Goal: Navigation & Orientation: Understand site structure

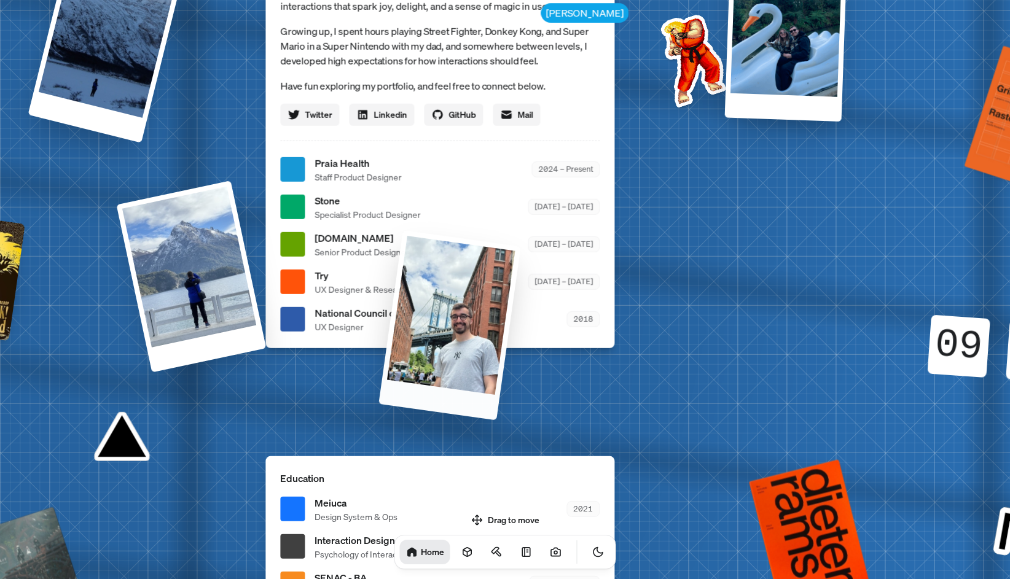
drag, startPoint x: 673, startPoint y: 219, endPoint x: 445, endPoint y: 324, distance: 250.6
click at [443, 324] on div at bounding box center [449, 325] width 142 height 190
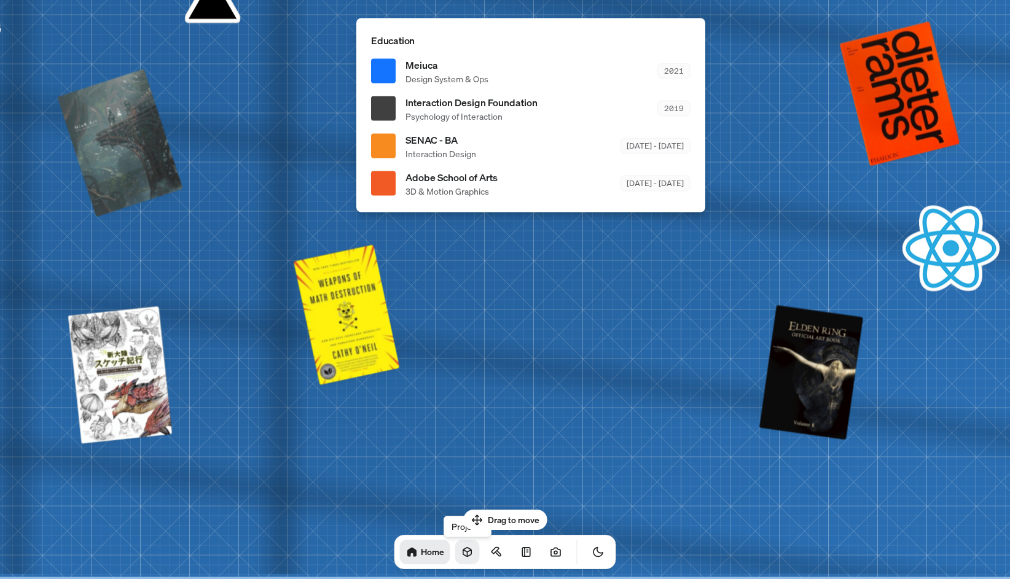
click at [463, 552] on icon at bounding box center [467, 552] width 8 height 9
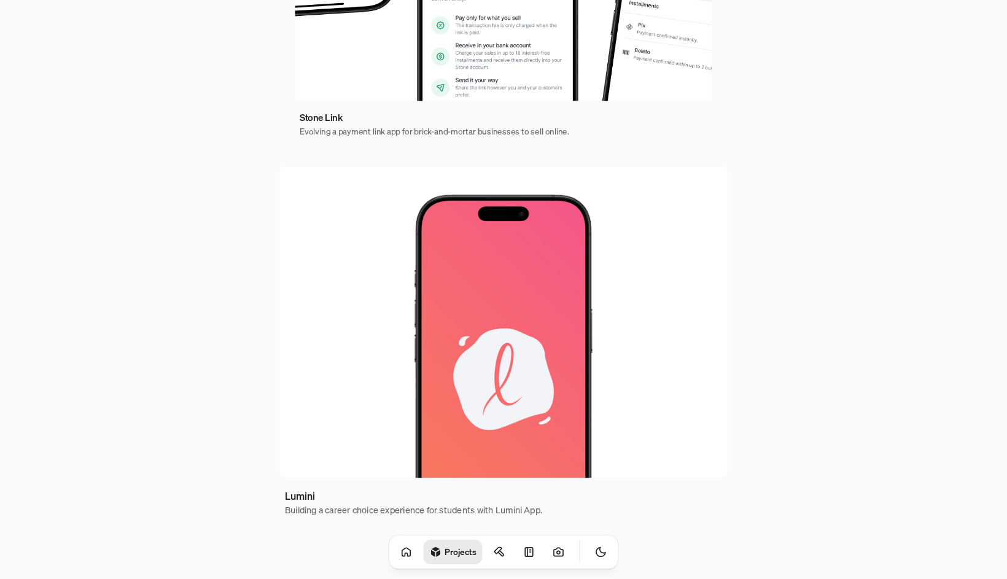
scroll to position [683, 0]
click at [494, 553] on icon at bounding box center [497, 551] width 7 height 6
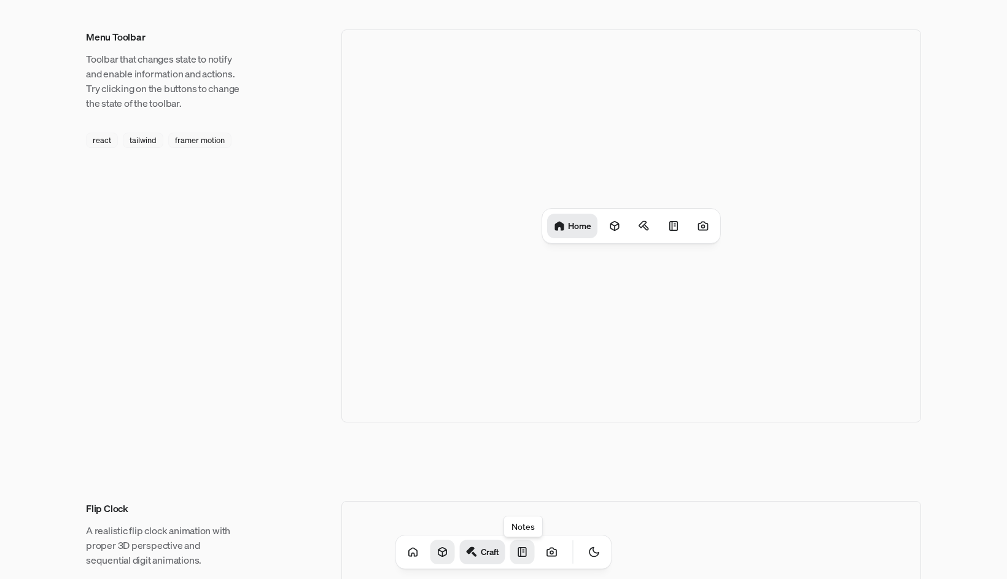
click at [517, 556] on icon at bounding box center [523, 552] width 12 height 12
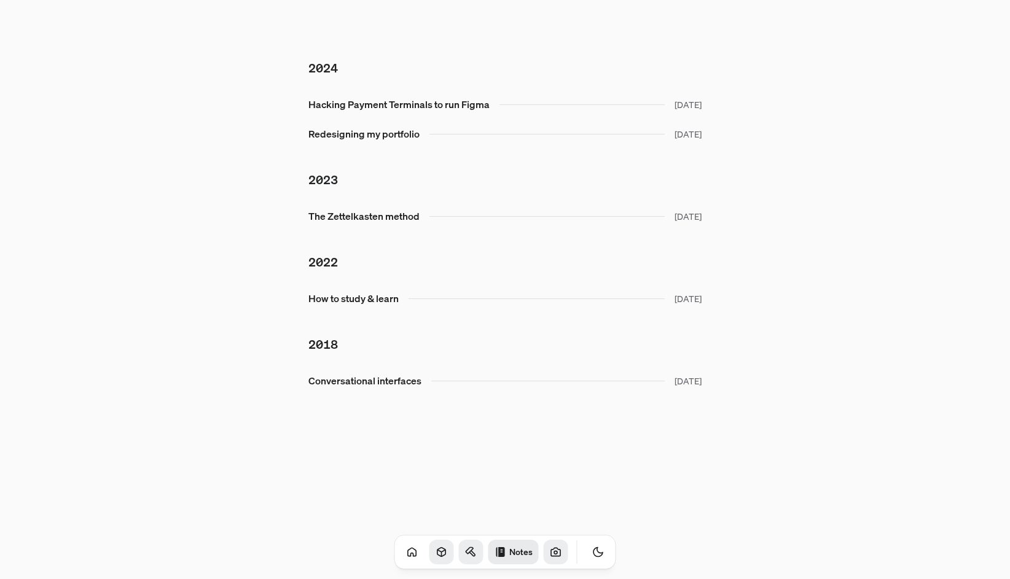
click at [544, 556] on link at bounding box center [556, 552] width 25 height 25
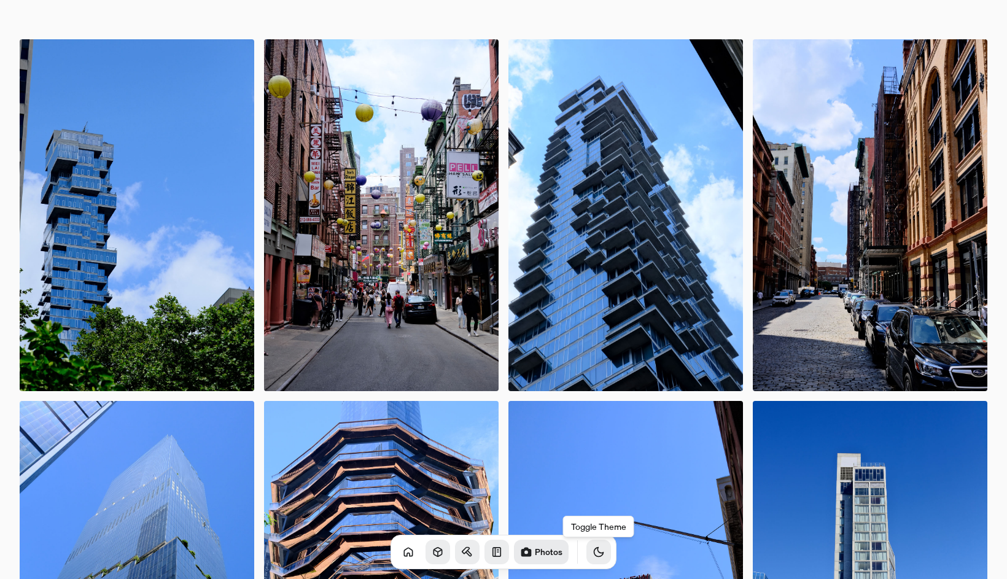
click at [587, 550] on button "Toggle Theme" at bounding box center [599, 552] width 25 height 25
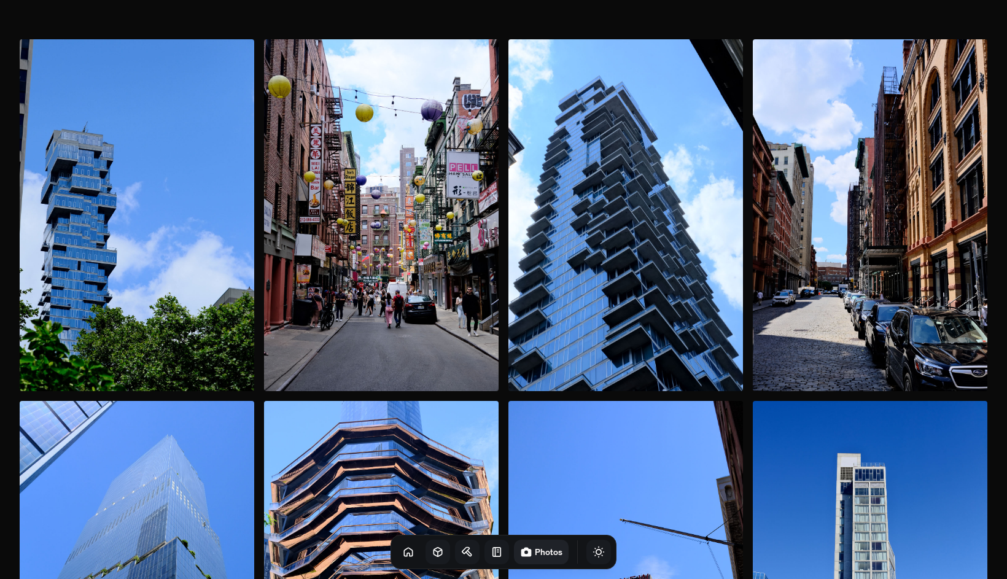
click at [587, 550] on button "Toggle Theme" at bounding box center [599, 552] width 25 height 25
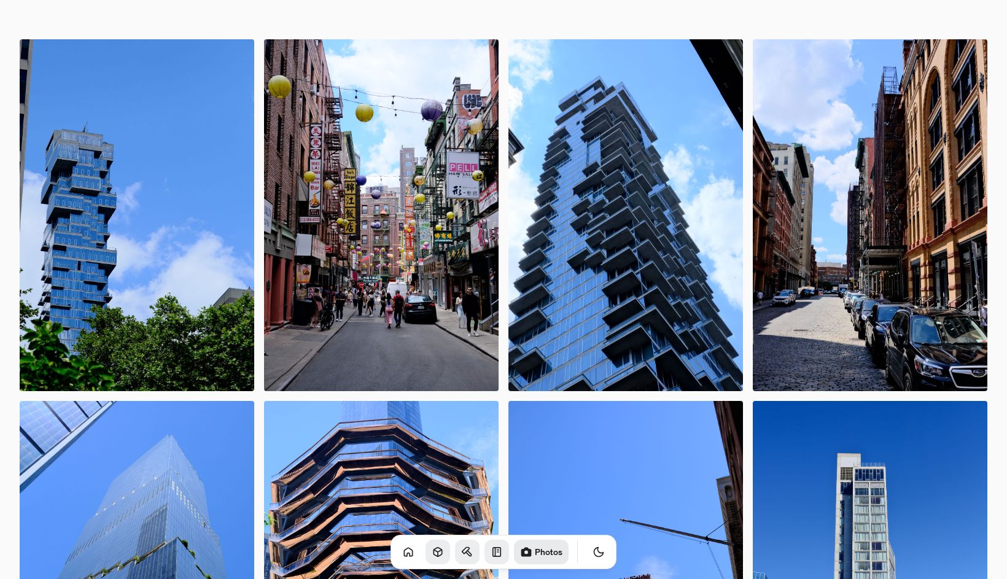
click at [0, 0] on icon "Toggle Audio" at bounding box center [0, 0] width 0 height 0
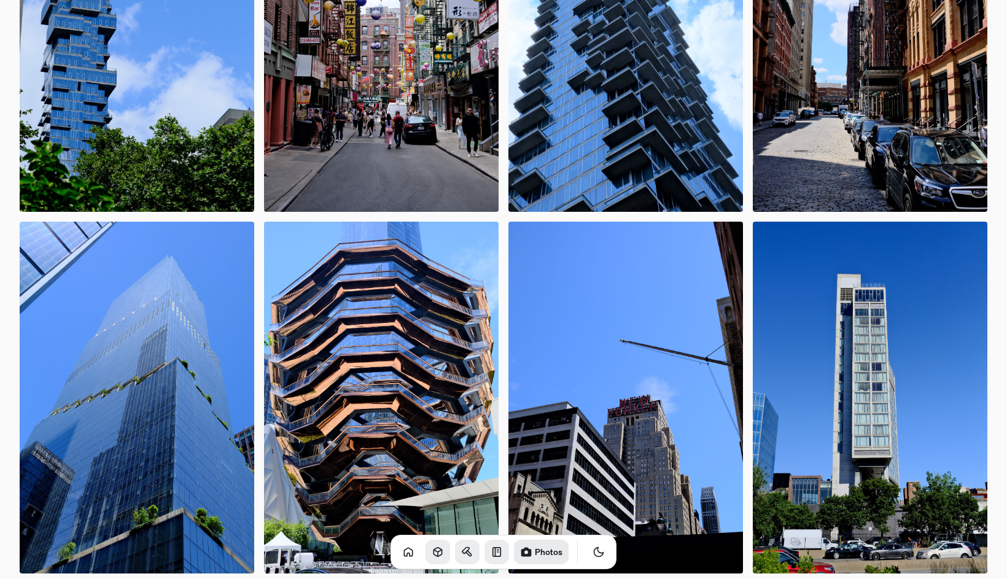
scroll to position [187, 0]
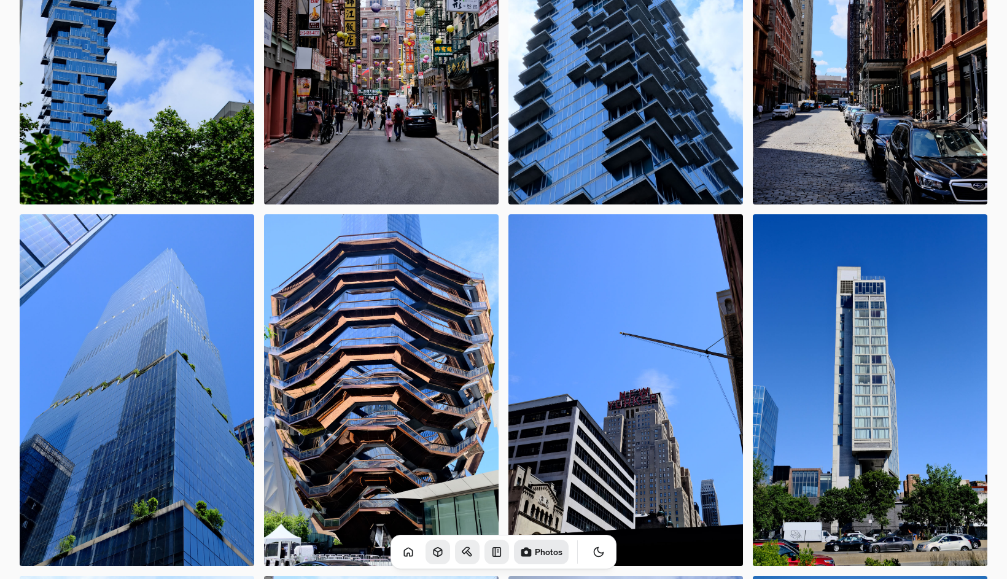
click at [583, 371] on img at bounding box center [626, 390] width 235 height 352
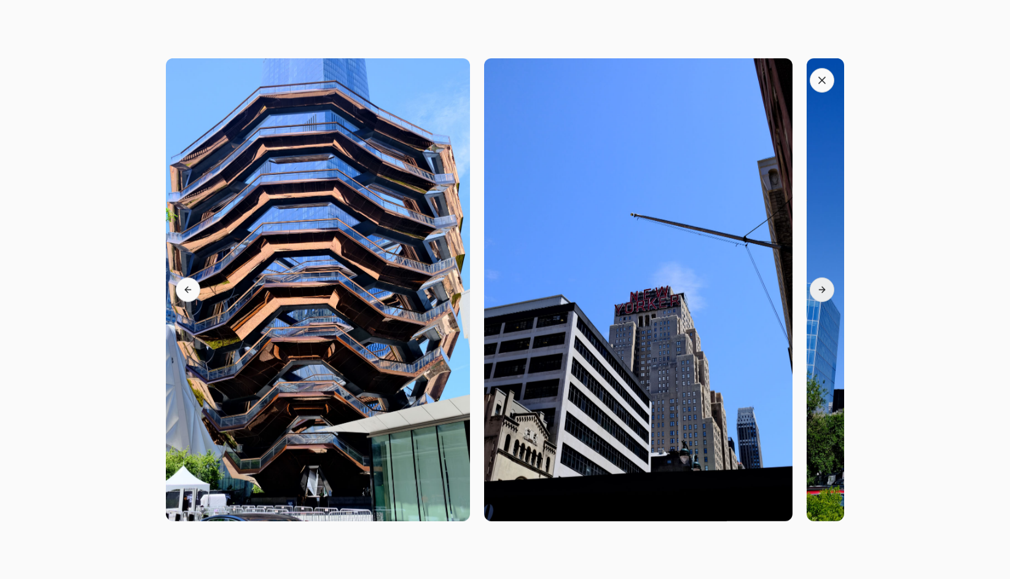
click at [826, 284] on button "Next slide" at bounding box center [821, 289] width 25 height 25
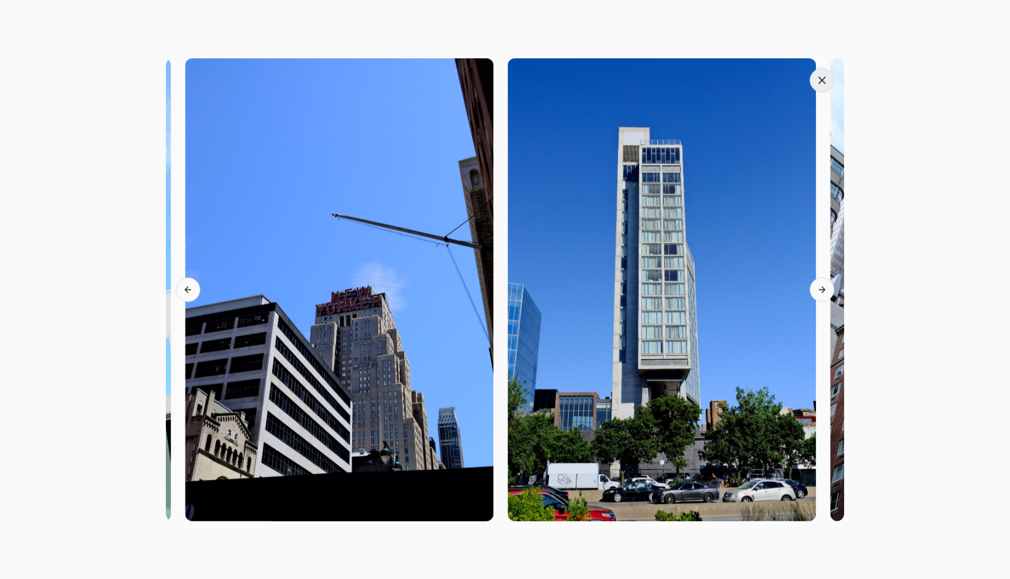
click at [822, 86] on icon "button" at bounding box center [822, 80] width 12 height 12
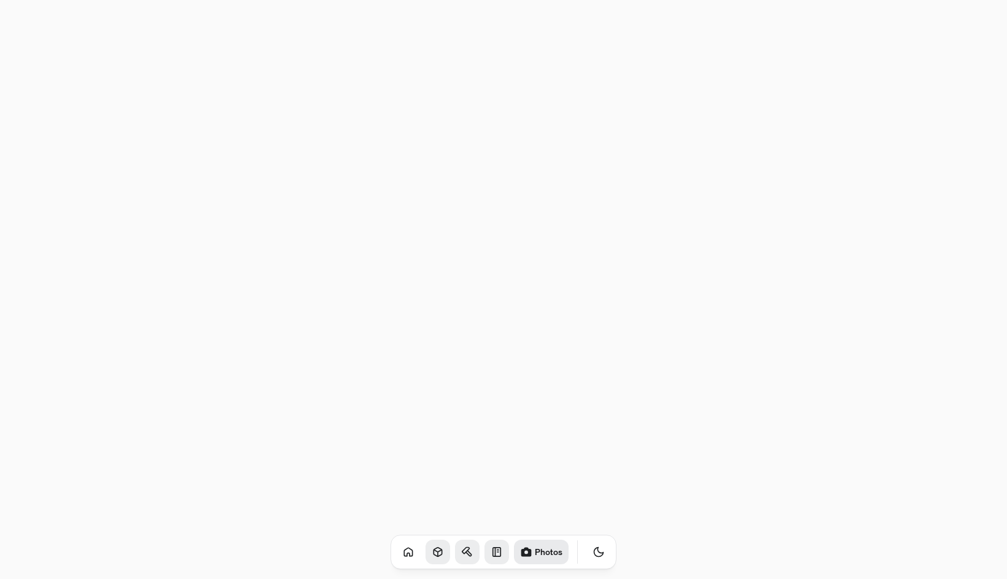
scroll to position [10374, 0]
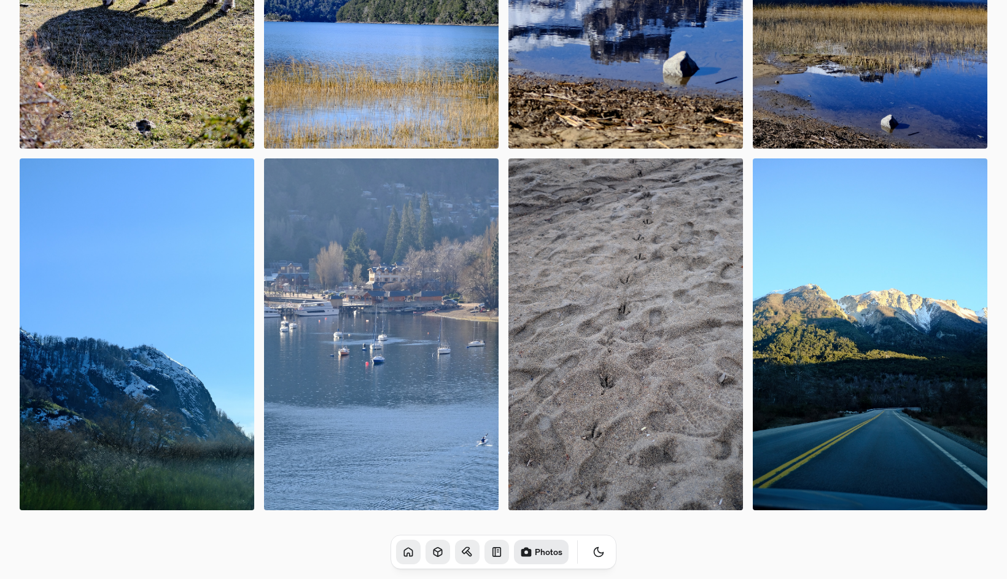
click at [402, 549] on icon at bounding box center [408, 552] width 12 height 12
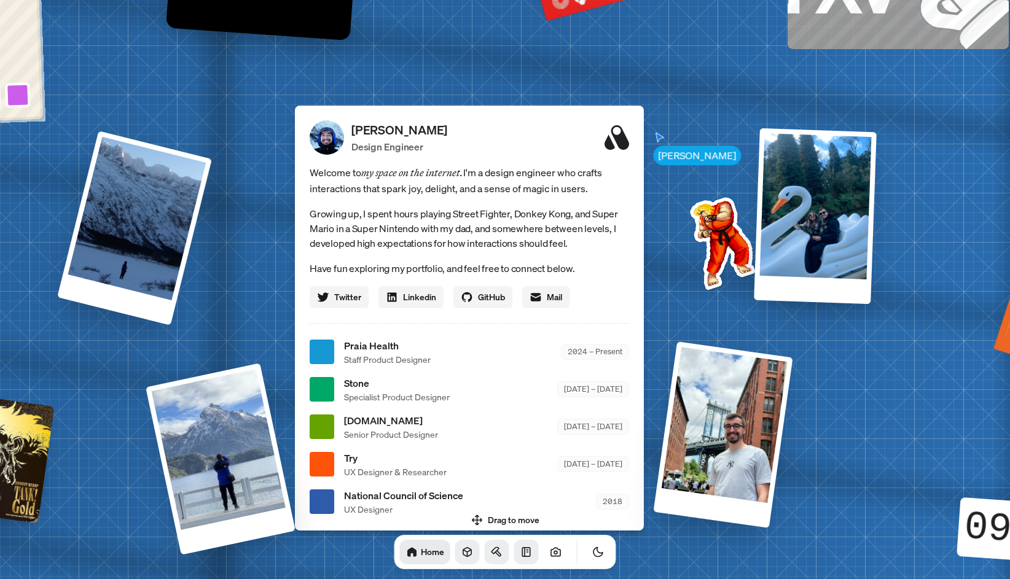
drag, startPoint x: 758, startPoint y: 178, endPoint x: 727, endPoint y: 240, distance: 69.2
click at [726, 240] on img at bounding box center [720, 241] width 124 height 124
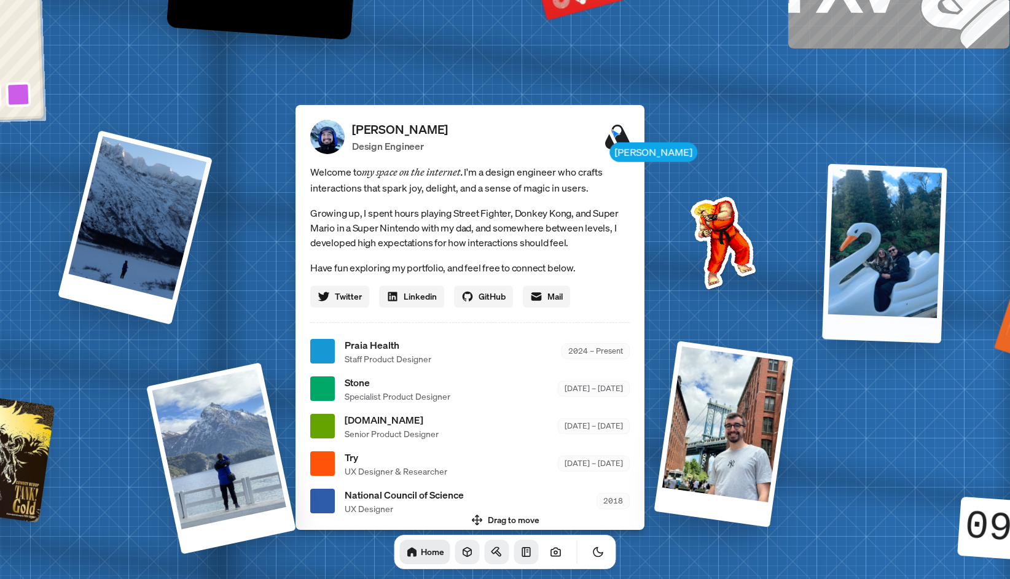
drag, startPoint x: 826, startPoint y: 207, endPoint x: 897, endPoint y: 243, distance: 79.1
click at [897, 243] on div at bounding box center [884, 252] width 125 height 179
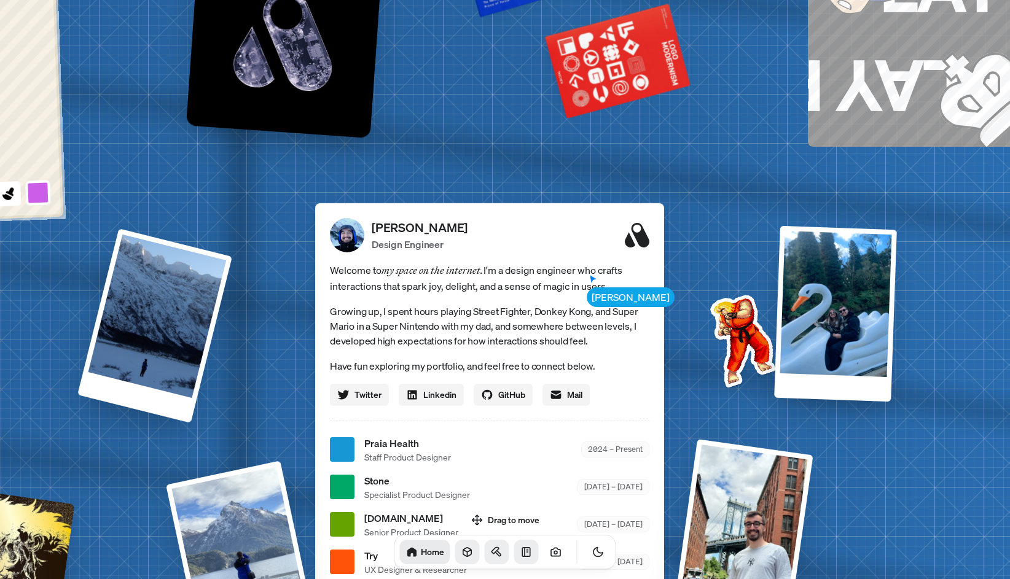
drag, startPoint x: 723, startPoint y: 236, endPoint x: 825, endPoint y: 384, distance: 179.7
click at [802, 384] on img at bounding box center [740, 338] width 124 height 124
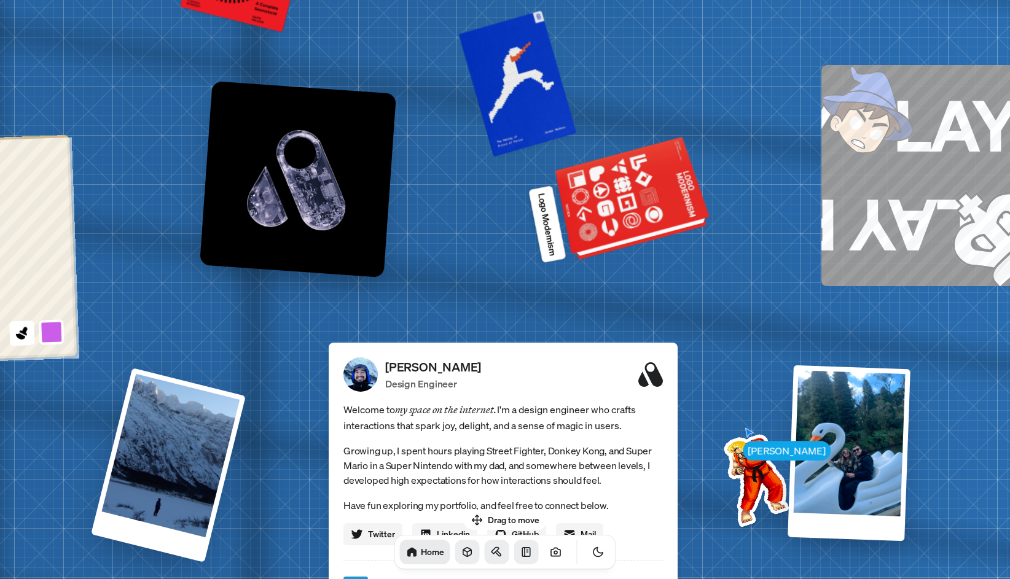
drag, startPoint x: 736, startPoint y: 121, endPoint x: 668, endPoint y: 209, distance: 111.2
click at [668, 209] on div at bounding box center [633, 200] width 149 height 114
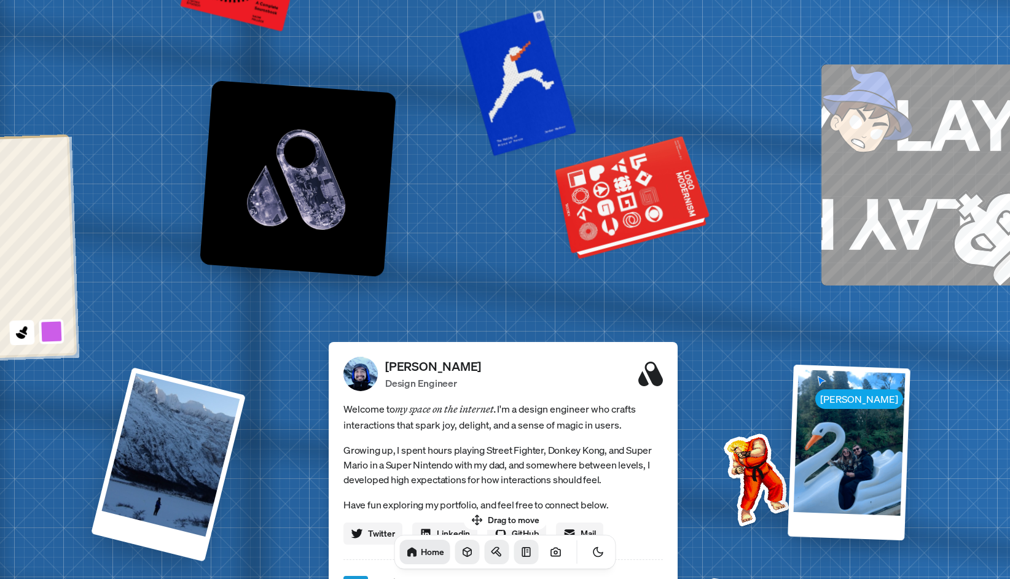
click at [632, 190] on div at bounding box center [633, 199] width 149 height 114
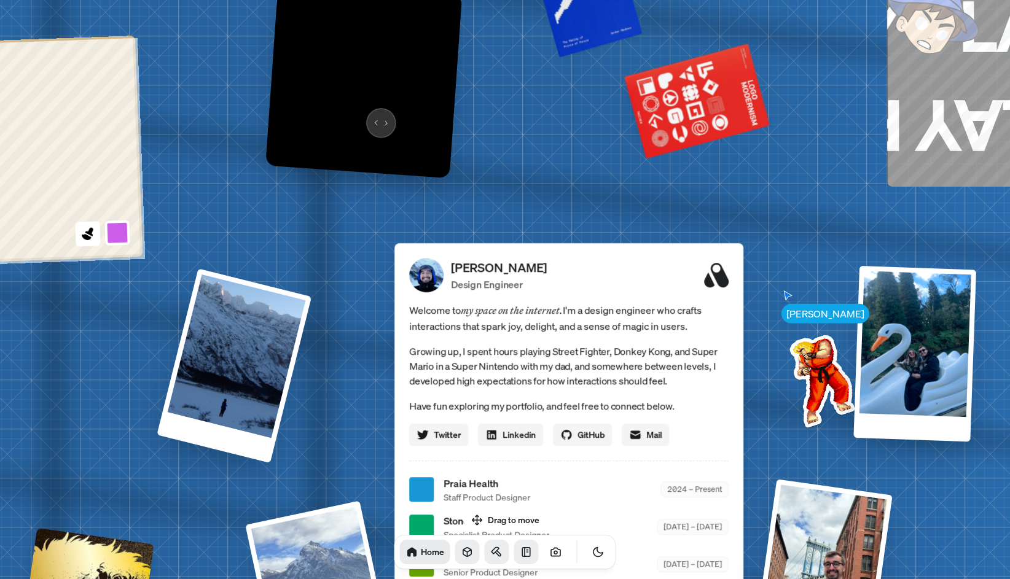
click at [378, 115] on img at bounding box center [363, 80] width 197 height 197
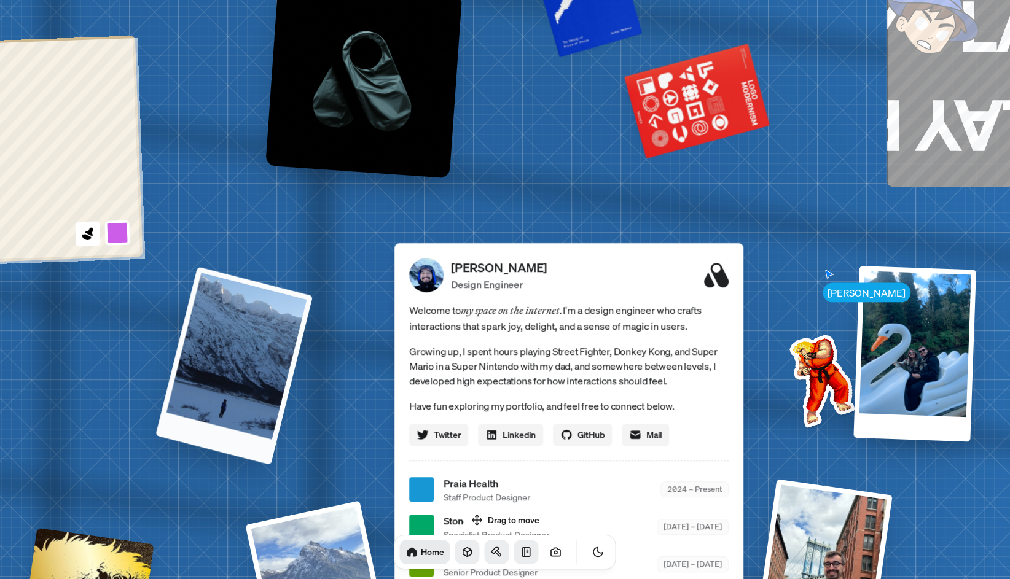
click at [259, 322] on div at bounding box center [233, 366] width 157 height 198
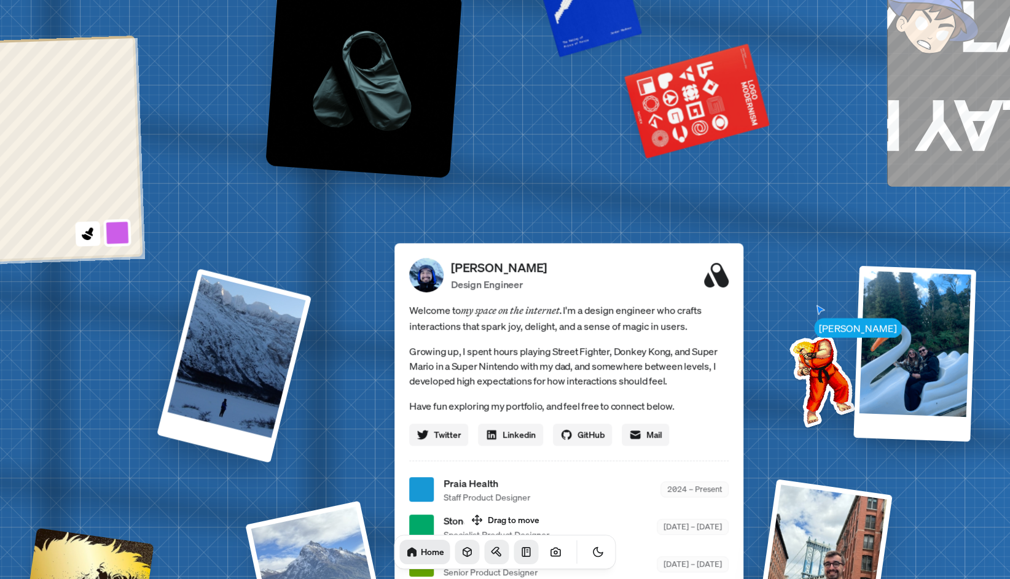
click at [115, 236] on button at bounding box center [117, 233] width 28 height 28
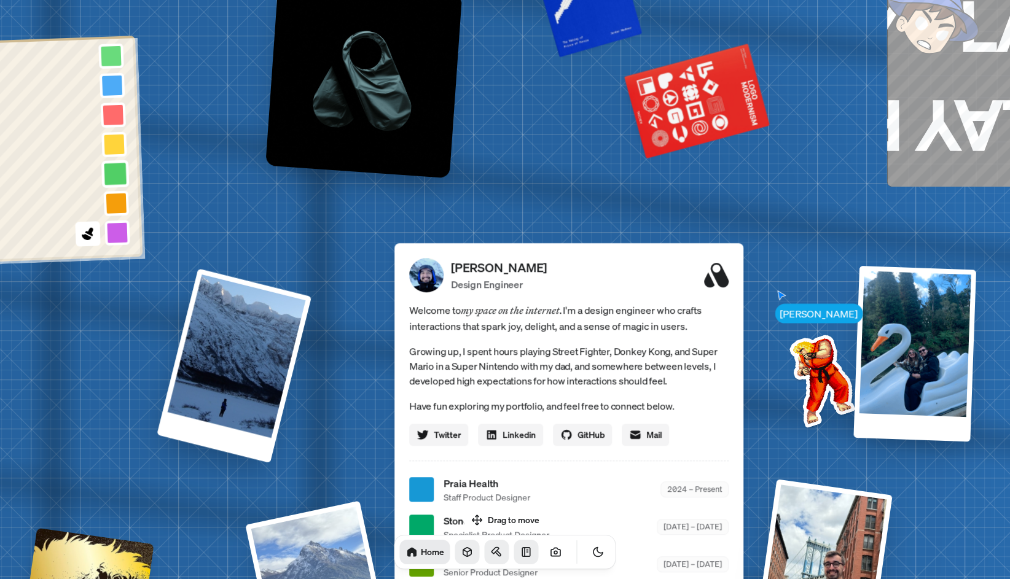
click at [115, 164] on button at bounding box center [115, 174] width 28 height 28
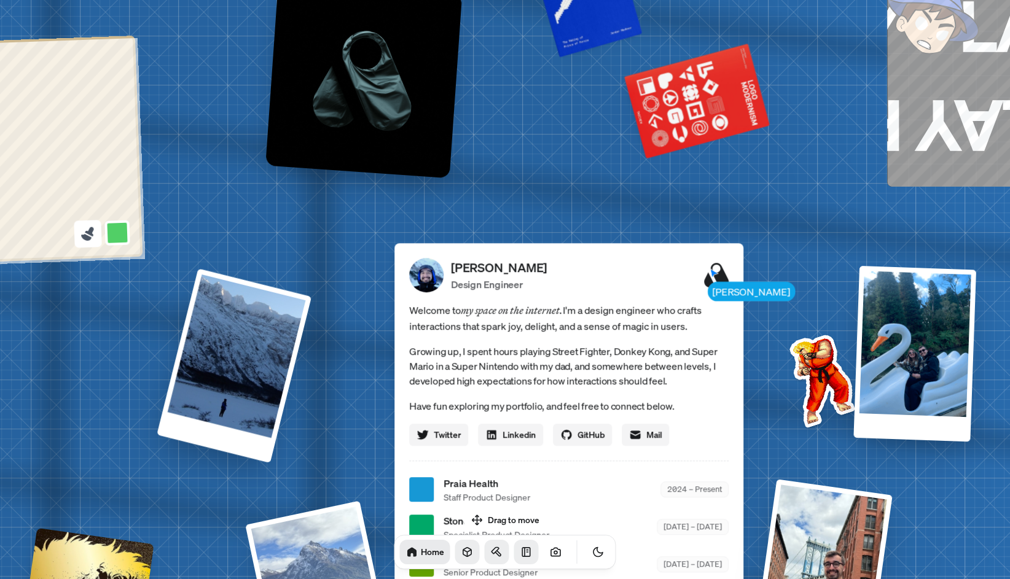
click at [85, 234] on icon at bounding box center [86, 236] width 10 height 7
